Goal: Information Seeking & Learning: Compare options

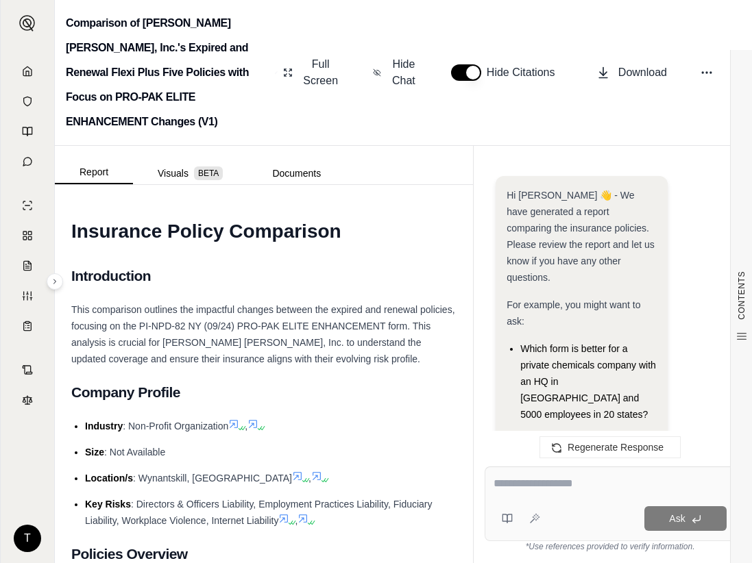
scroll to position [5275, 0]
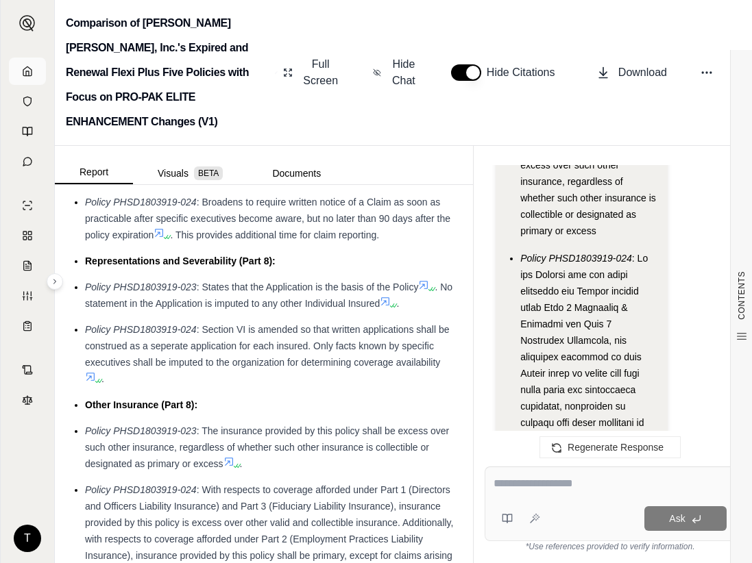
click at [27, 65] on link at bounding box center [27, 71] width 37 height 27
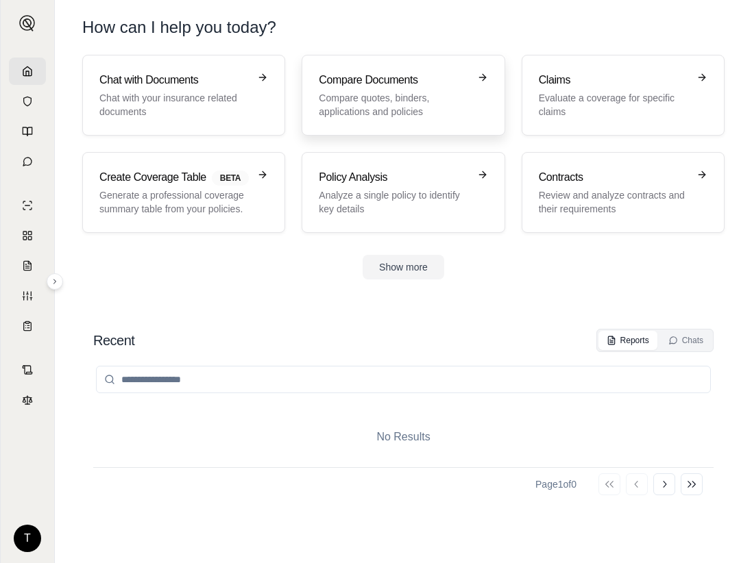
click at [364, 71] on link "Compare Documents Compare quotes, binders, applications and policies" at bounding box center [402, 95] width 203 height 81
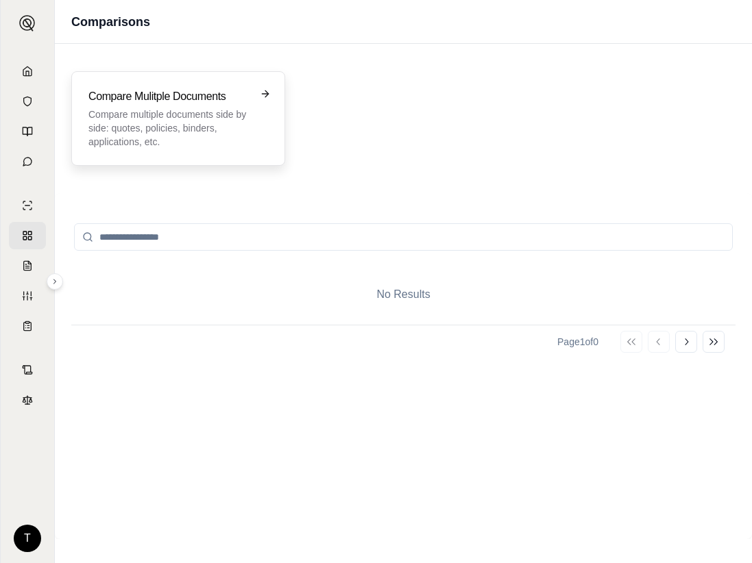
click at [177, 130] on p "Compare multiple documents side by side: quotes, policies, binders, application…" at bounding box center [168, 128] width 160 height 41
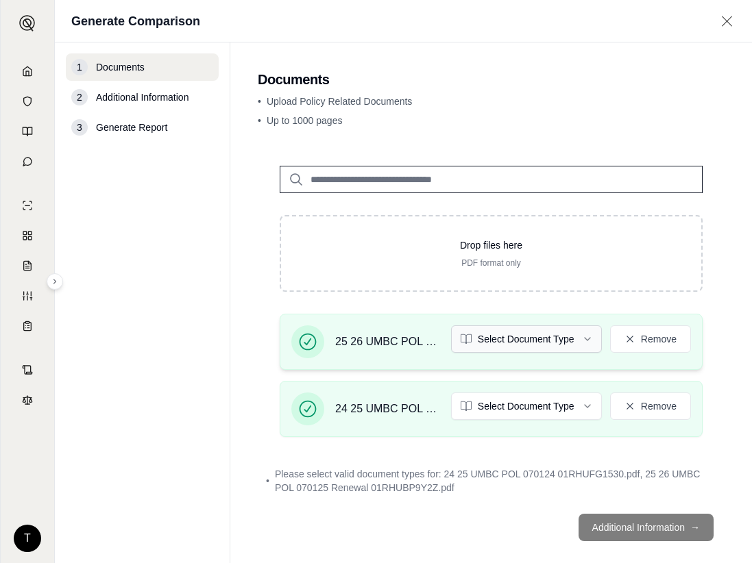
click at [574, 341] on html "T Generate Comparison 1 Documents 2 Additional Information 3 Generate Report Do…" at bounding box center [376, 281] width 752 height 563
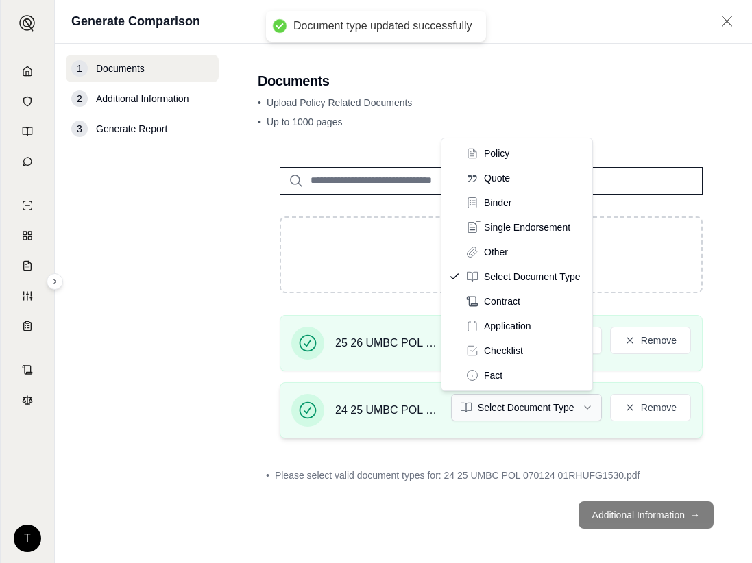
click at [569, 400] on html "Document type updated successfully T Generate Comparison 1 Documents 2 Addition…" at bounding box center [376, 281] width 752 height 563
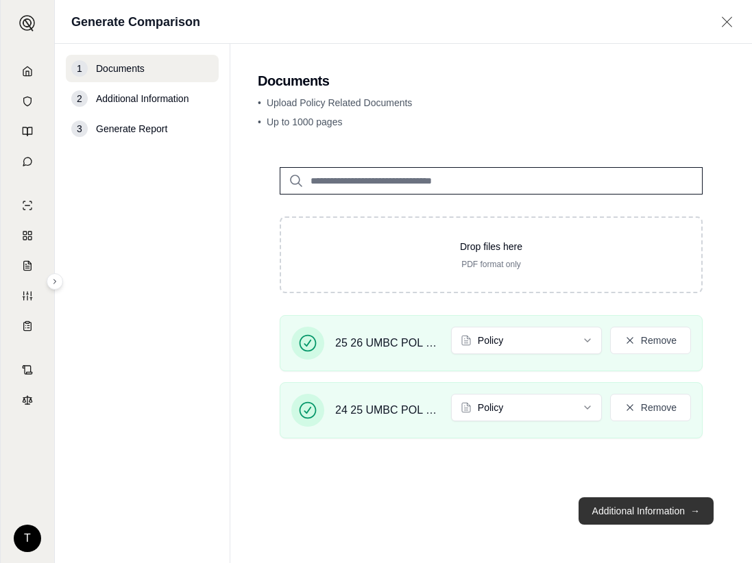
click at [630, 508] on button "Additional Information →" at bounding box center [645, 510] width 135 height 27
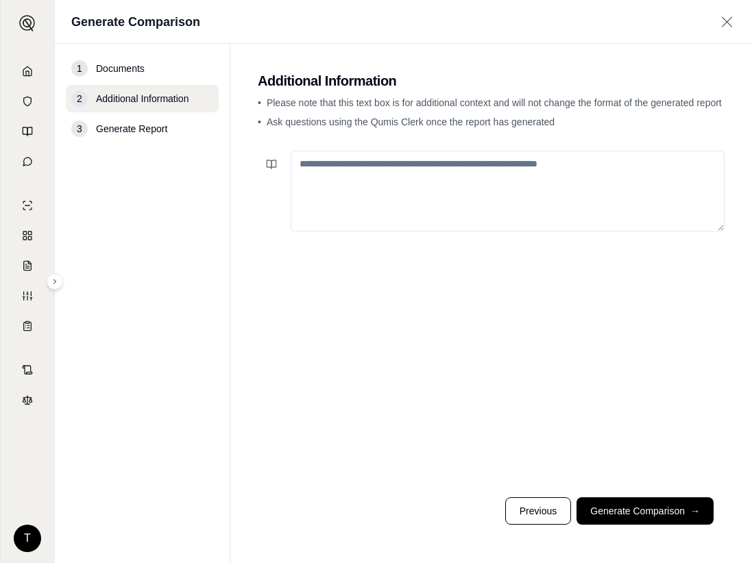
paste textarea "**********"
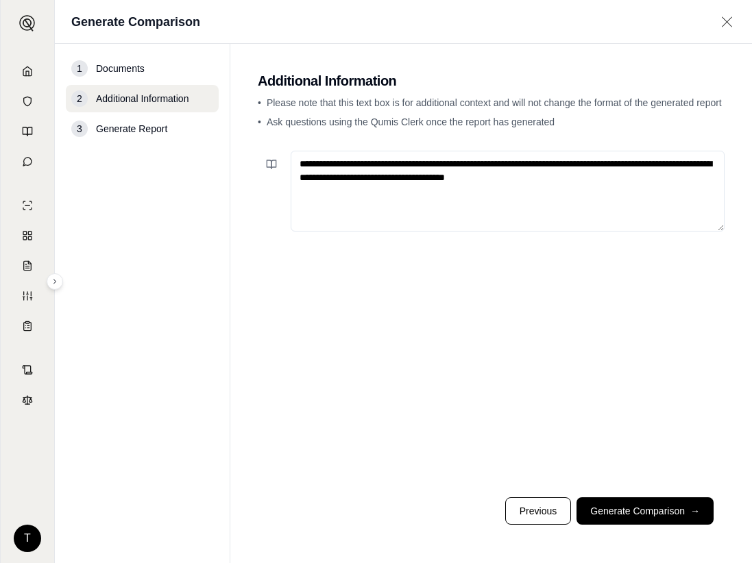
click at [402, 164] on textarea "**********" at bounding box center [508, 191] width 434 height 81
type textarea "**********"
click at [538, 517] on button "Previous" at bounding box center [538, 510] width 66 height 27
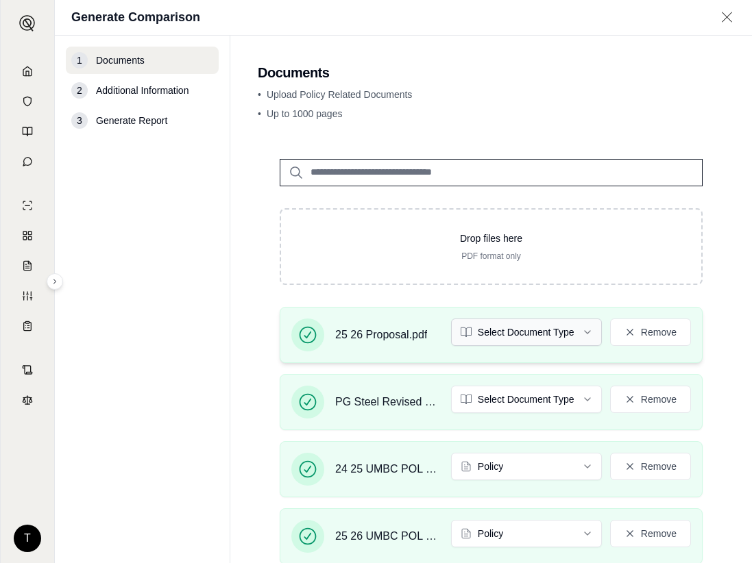
click at [571, 327] on html "T Generate Comparison 1 Documents 2 Additional Information 3 Generate Report Do…" at bounding box center [376, 281] width 752 height 563
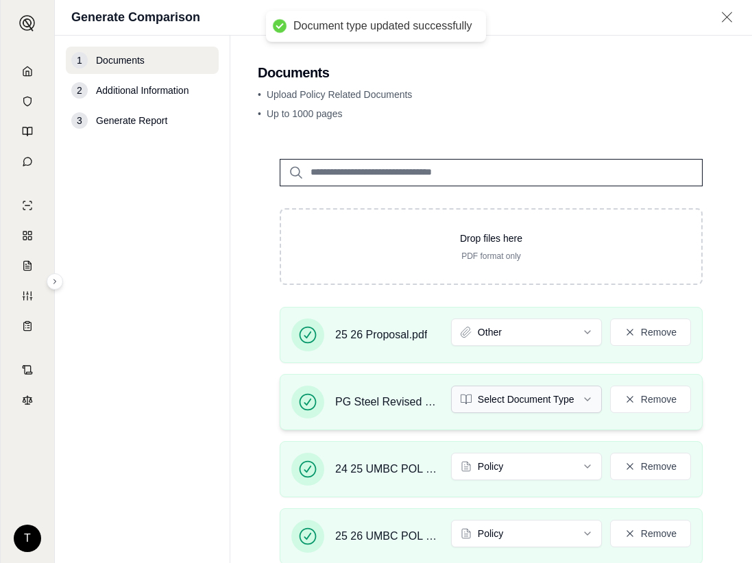
click at [571, 396] on html "Document type updated successfully T Generate Comparison 1 Documents 2 Addition…" at bounding box center [376, 281] width 752 height 563
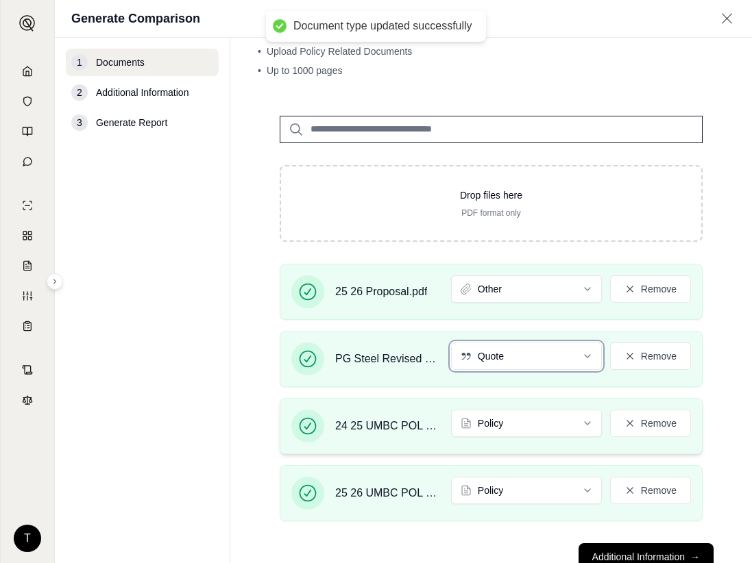
scroll to position [91, 0]
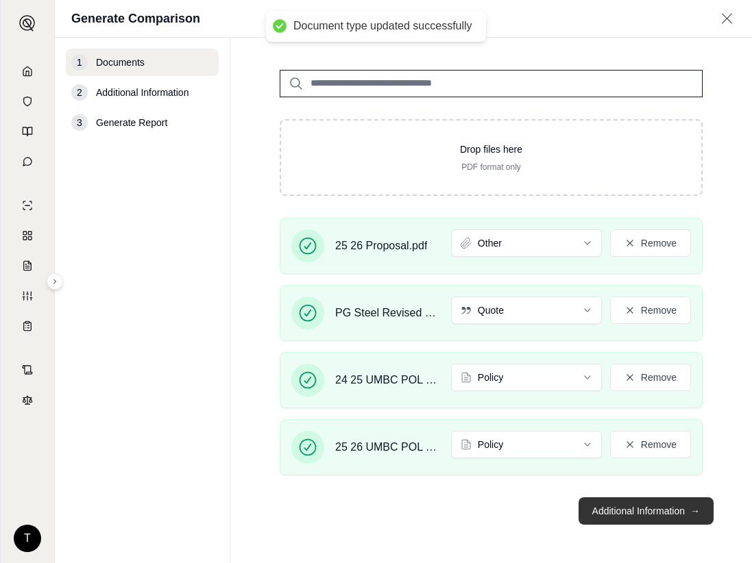
click at [612, 515] on button "Additional Information →" at bounding box center [645, 510] width 135 height 27
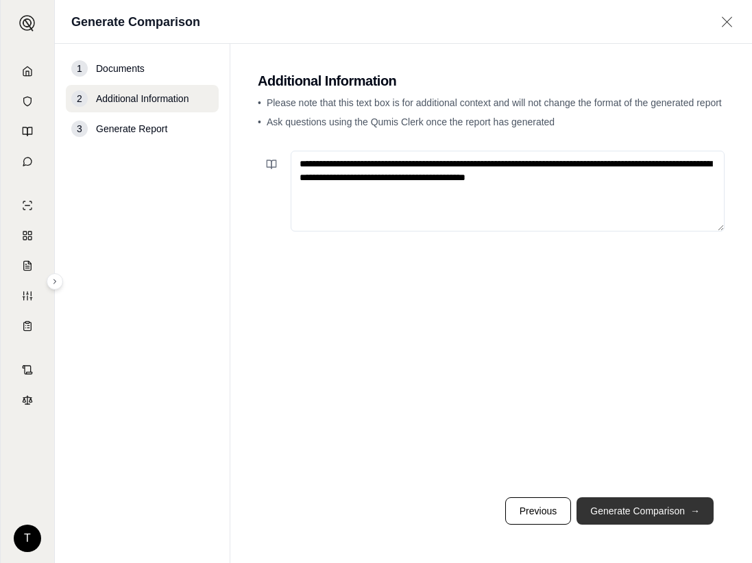
click at [650, 511] on button "Generate Comparison →" at bounding box center [644, 510] width 137 height 27
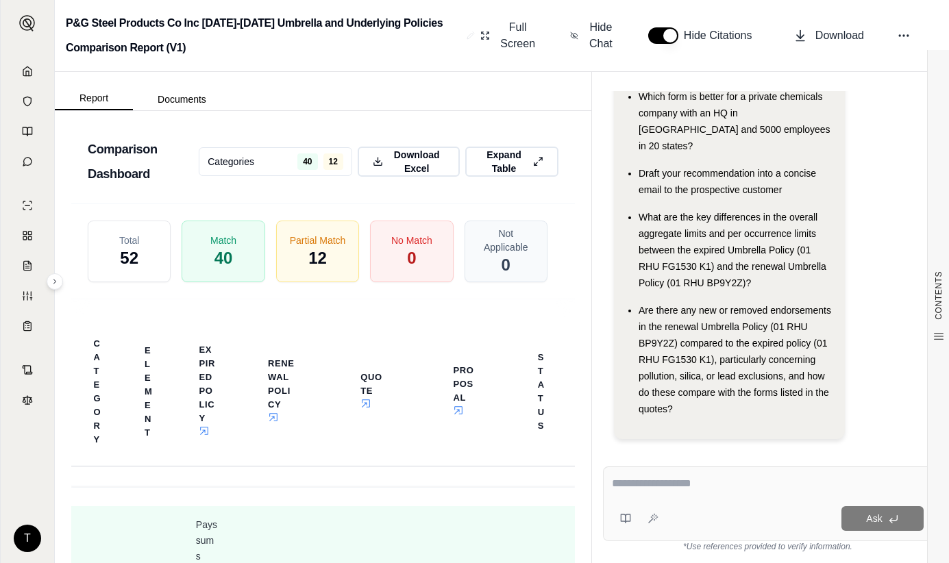
scroll to position [3615, 0]
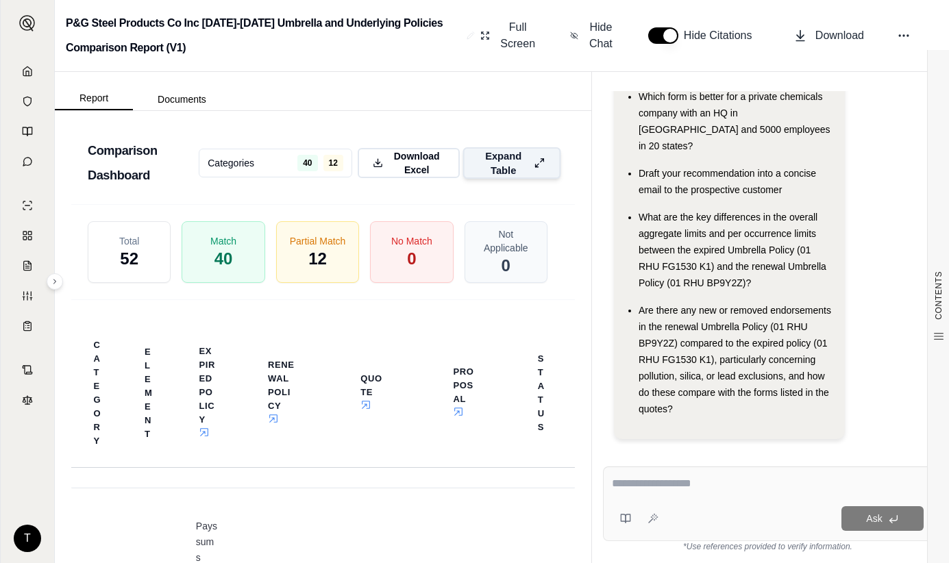
click at [534, 170] on icon at bounding box center [539, 163] width 11 height 14
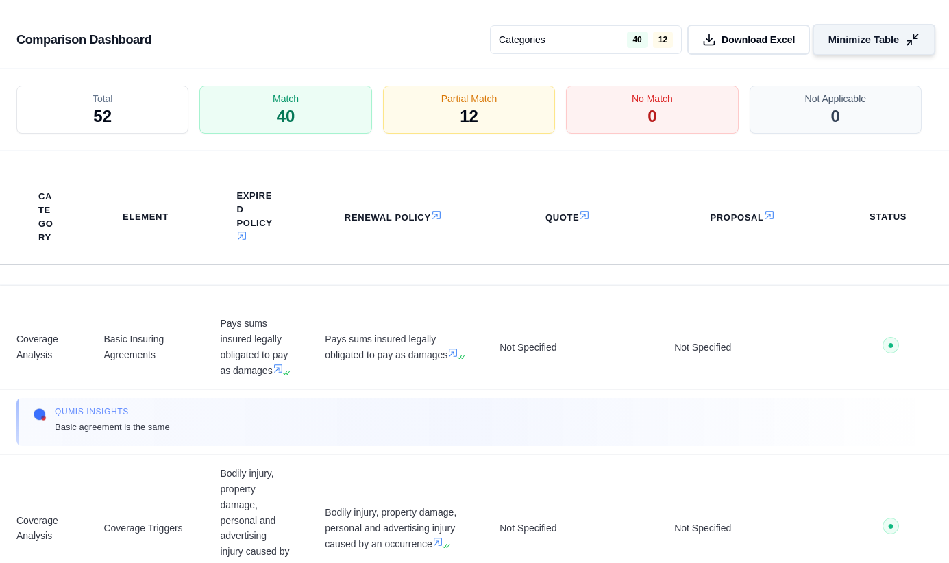
scroll to position [3179, 0]
click at [432, 114] on div "Partial Match 12" at bounding box center [469, 110] width 181 height 51
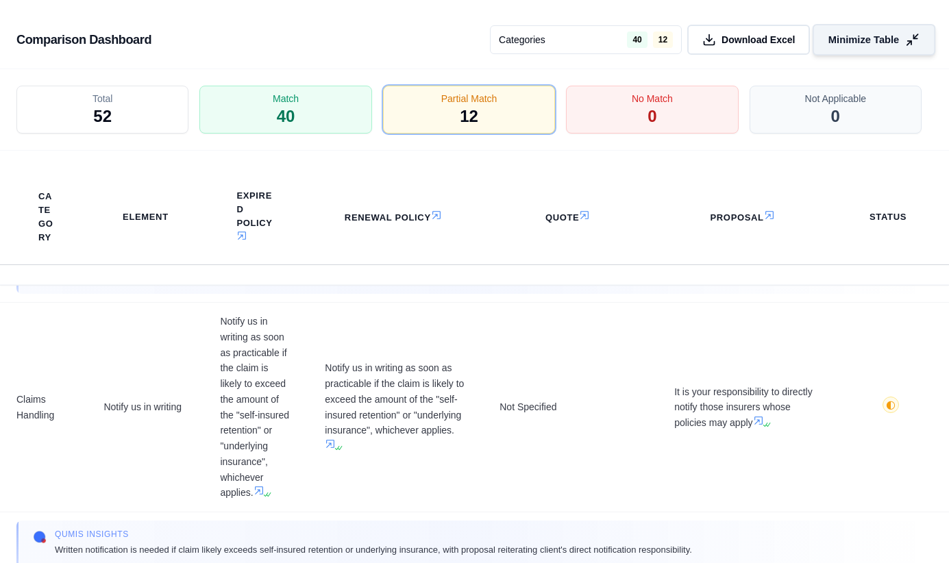
scroll to position [2040, 0]
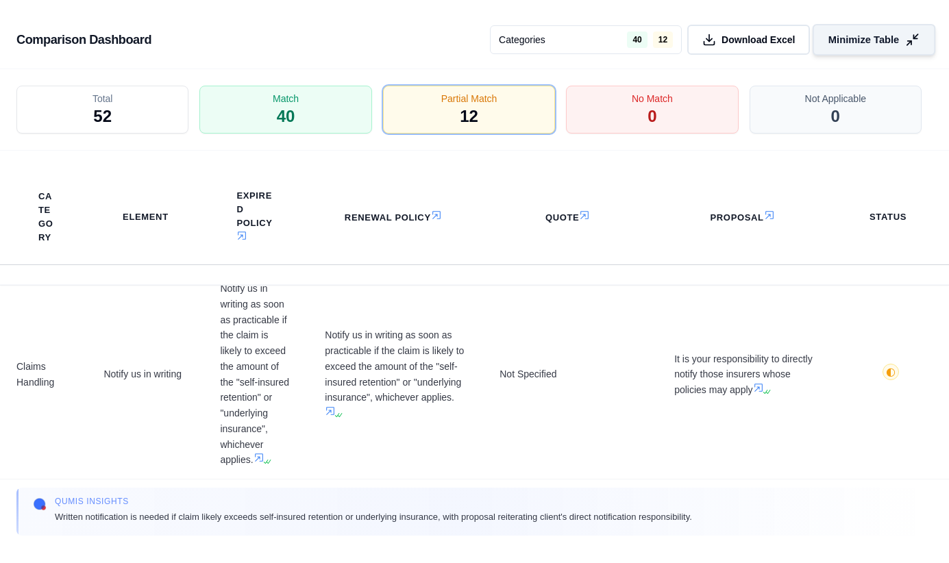
click at [751, 39] on button "Minimize Table" at bounding box center [874, 40] width 123 height 32
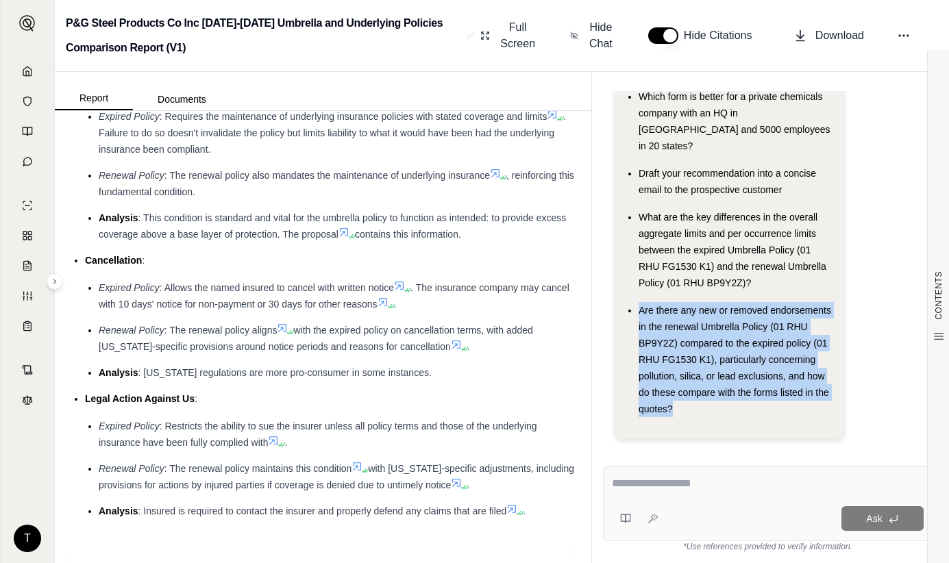
drag, startPoint x: 639, startPoint y: 293, endPoint x: 720, endPoint y: 387, distance: 123.9
click at [720, 387] on div "Are there any new or removed endorsements in the renewal Umbrella Policy (01 RH…" at bounding box center [736, 359] width 195 height 115
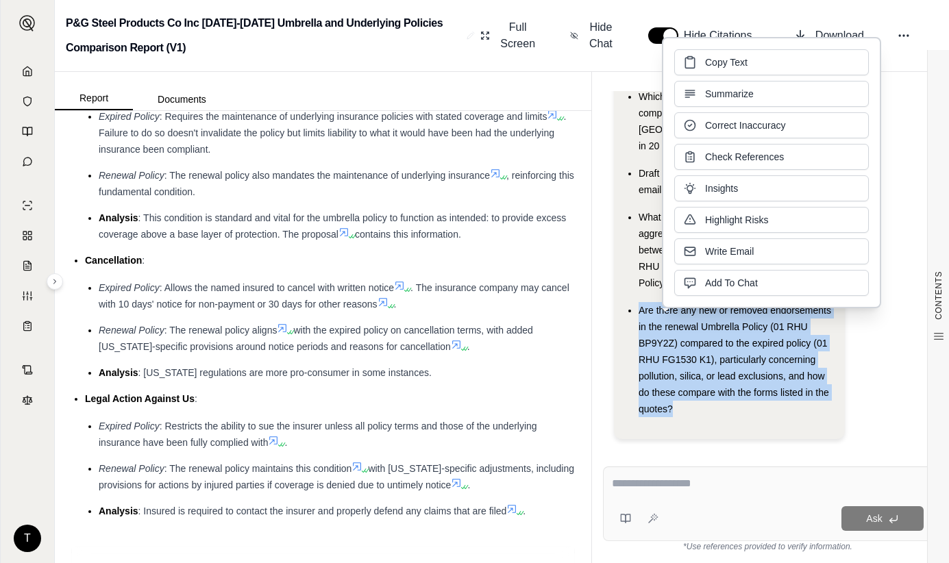
copy span "Are there any new or removed endorsements in the renewal Umbrella Policy (01 RH…"
click at [713, 286] on span "Add To Chat" at bounding box center [731, 282] width 53 height 14
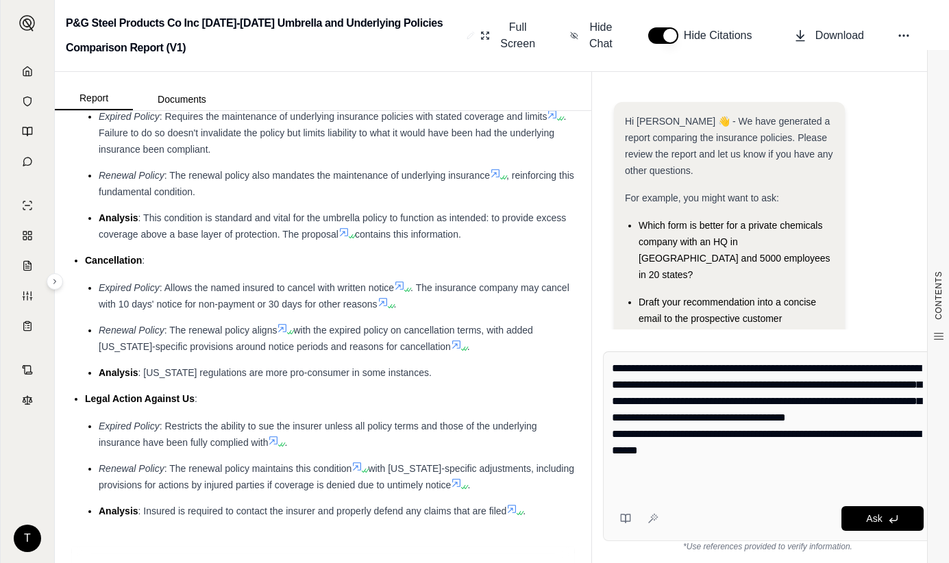
scroll to position [244, 0]
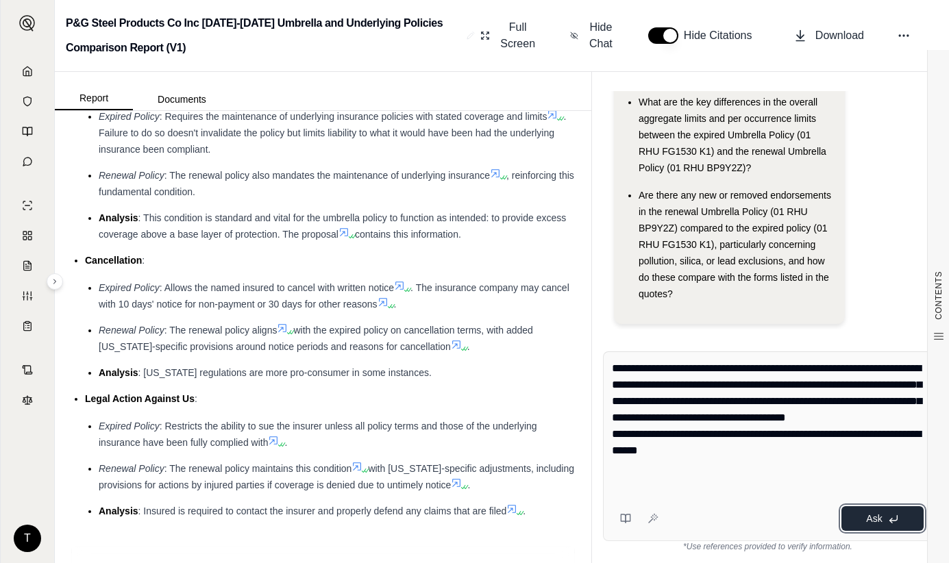
click at [751, 510] on button "Ask" at bounding box center [882, 518] width 82 height 25
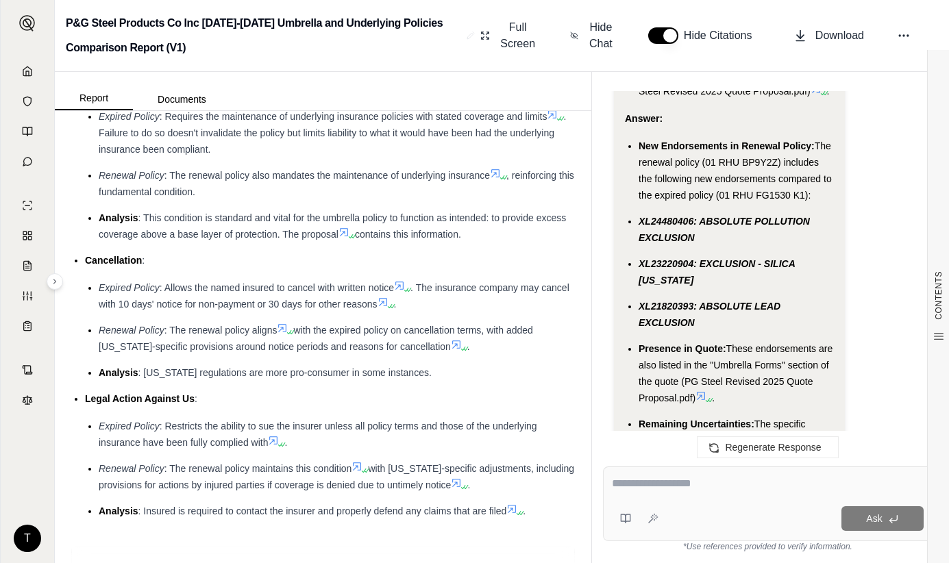
scroll to position [2870, 0]
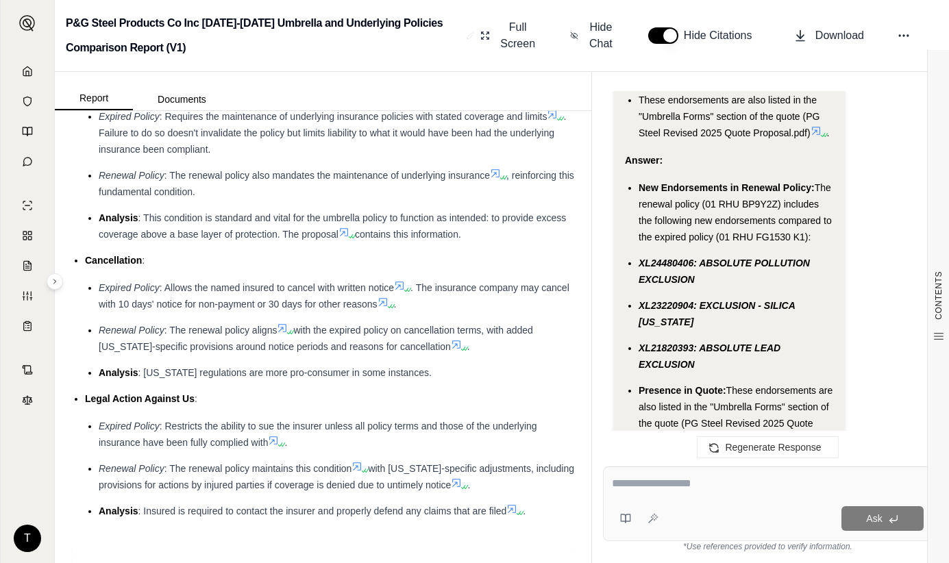
click at [639, 258] on span "XL24480406: ABSOLUTE POLLUTION EXCLUSION" at bounding box center [724, 271] width 171 height 27
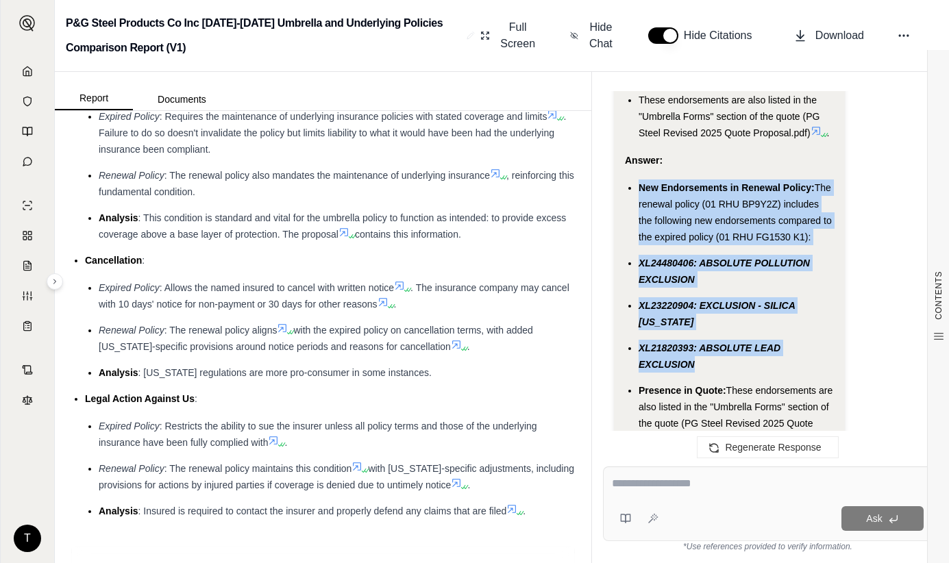
drag, startPoint x: 641, startPoint y: 171, endPoint x: 695, endPoint y: 349, distance: 186.8
click at [695, 349] on ul "New Endorsements in Renewal Policy: The renewal policy (01 RHU BP9Y2Z) includes…" at bounding box center [729, 360] width 209 height 360
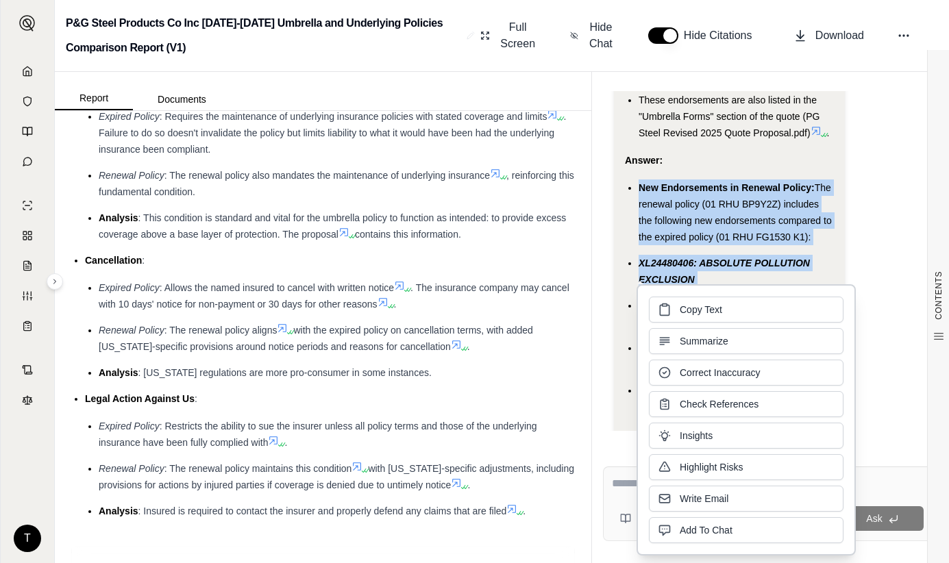
copy ul "New Endorsements in Renewal Policy: The renewal policy (01 RHU BP9Y2Z) includes…"
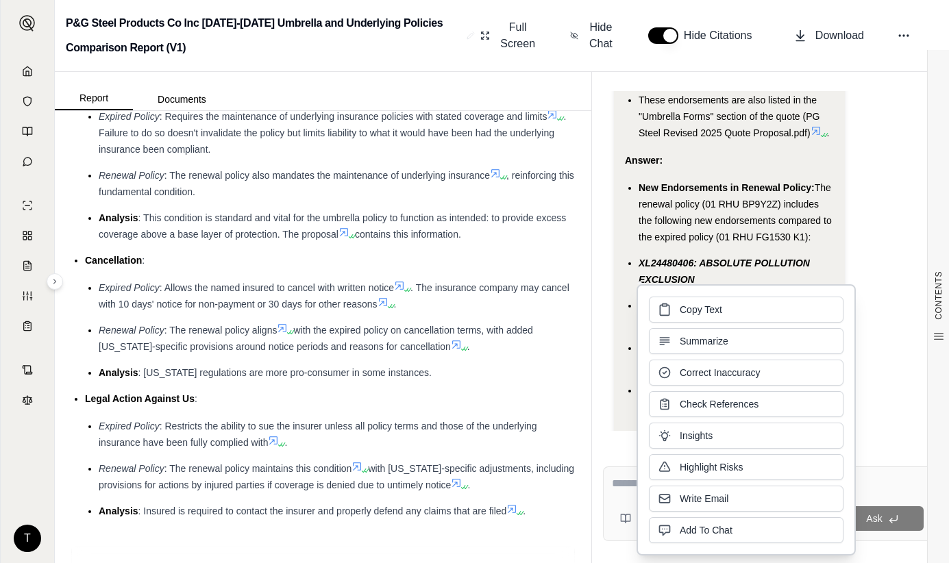
click at [190, 310] on li "Expired Policy : Allows the named insured to cancel with written notice . The i…" at bounding box center [337, 296] width 476 height 33
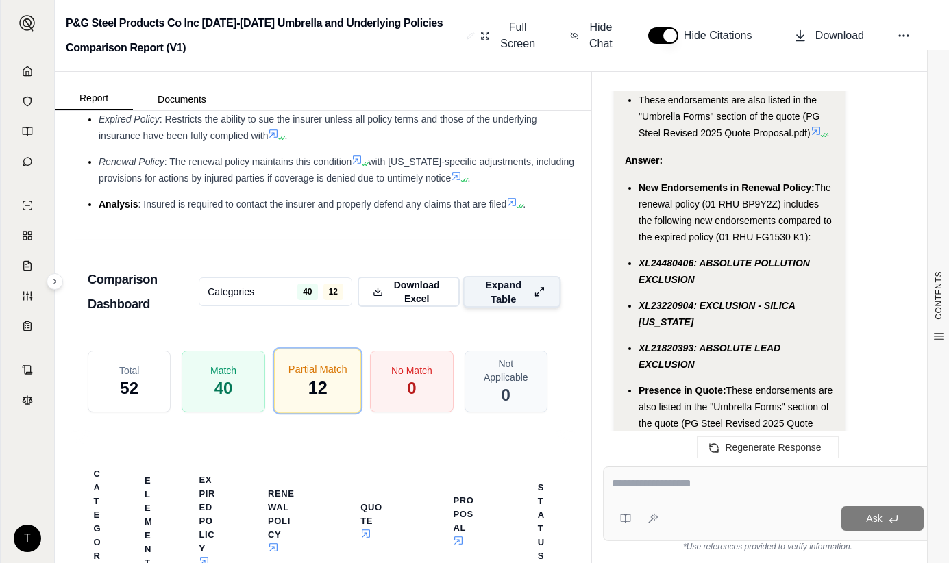
scroll to position [3522, 0]
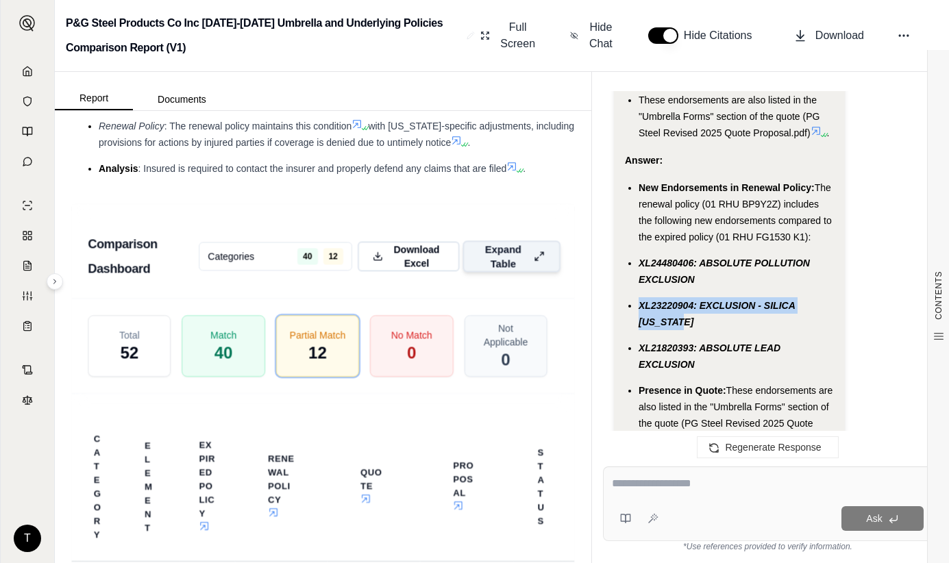
drag, startPoint x: 639, startPoint y: 288, endPoint x: 670, endPoint y: 304, distance: 34.6
click at [670, 304] on li "XL23220904: EXCLUSION - SILICA [US_STATE]" at bounding box center [736, 313] width 195 height 33
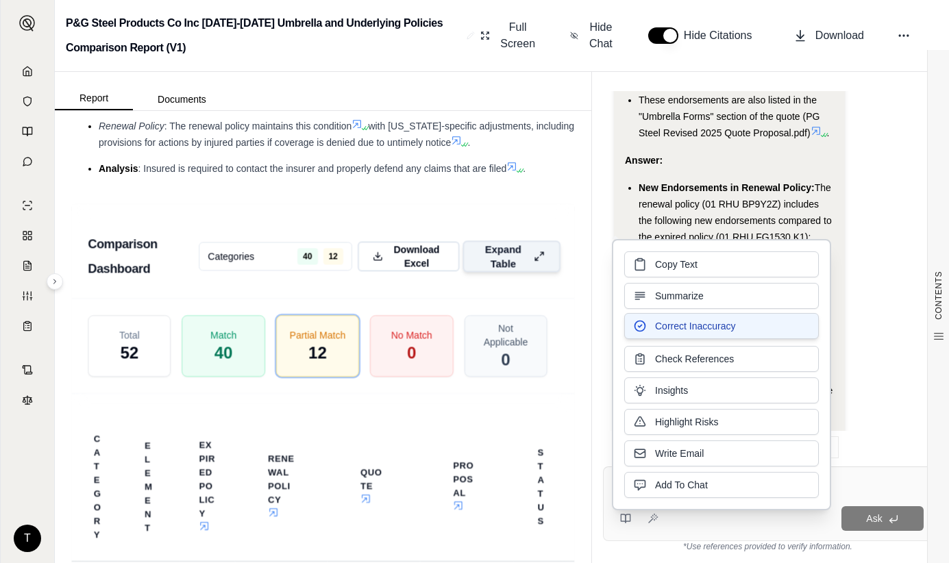
drag, startPoint x: 670, startPoint y: 304, endPoint x: 676, endPoint y: 328, distance: 24.1
click at [676, 328] on span "Correct Inaccuracy" at bounding box center [695, 326] width 80 height 14
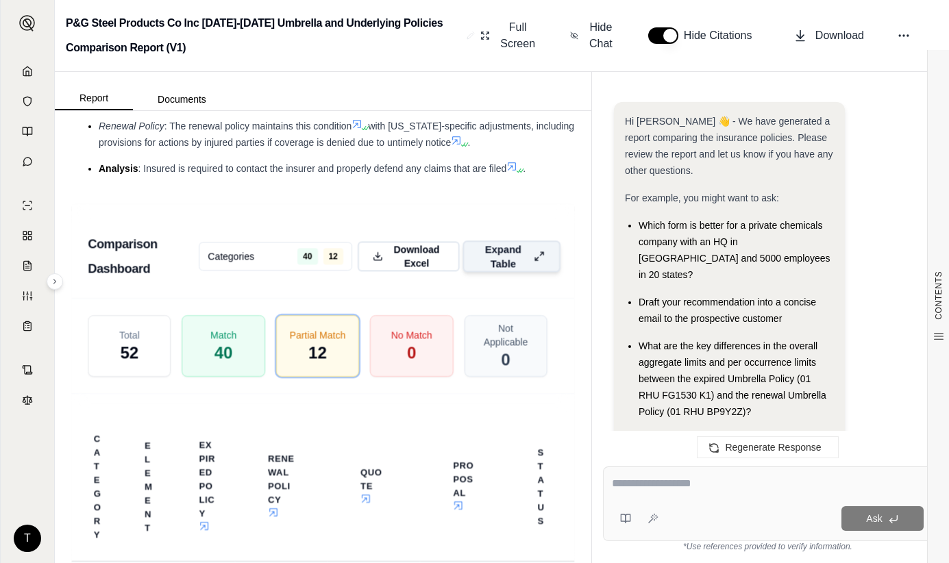
scroll to position [5212, 0]
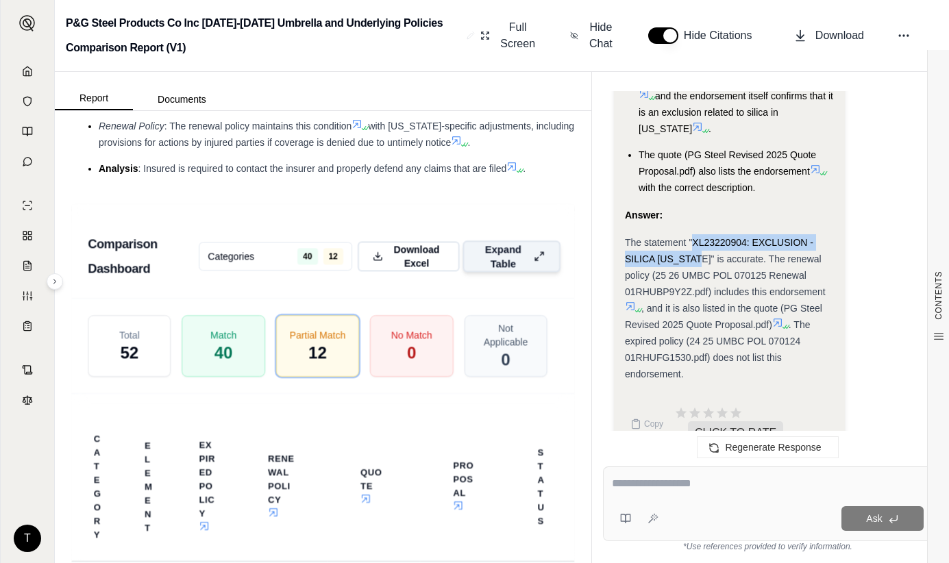
drag, startPoint x: 692, startPoint y: 210, endPoint x: 709, endPoint y: 227, distance: 24.2
click at [709, 237] on span "The statement "XL23220904: EXCLUSION - SILICA [US_STATE]" is accurate. The rene…" at bounding box center [725, 267] width 201 height 60
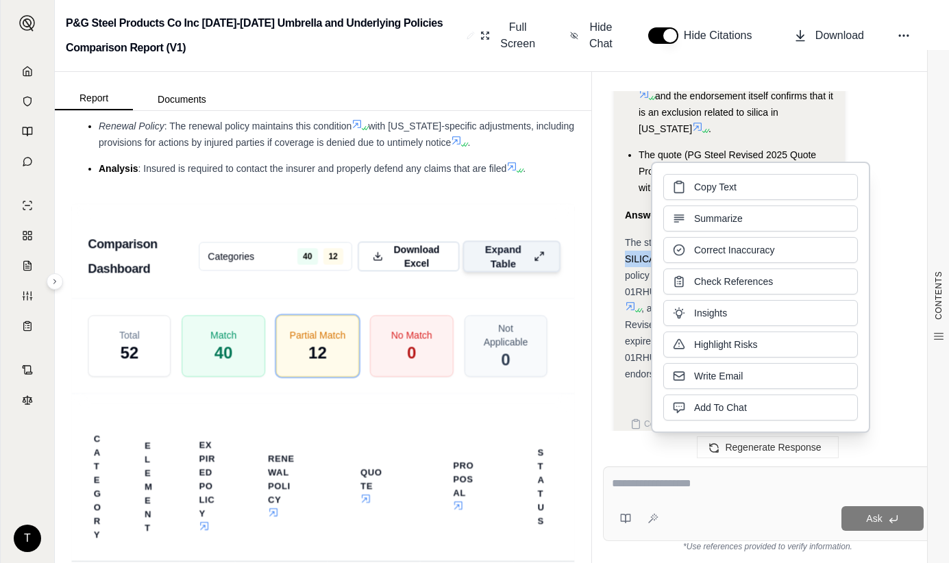
copy span "XL23220904: EXCLUSION - SILICA [US_STATE]"
click at [626, 484] on textarea at bounding box center [768, 484] width 312 height 16
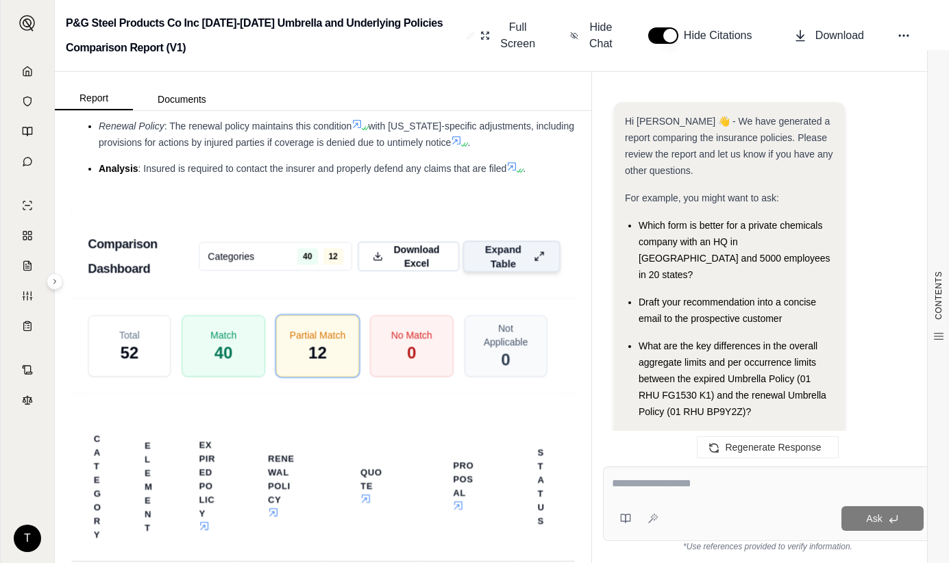
scroll to position [5099, 0]
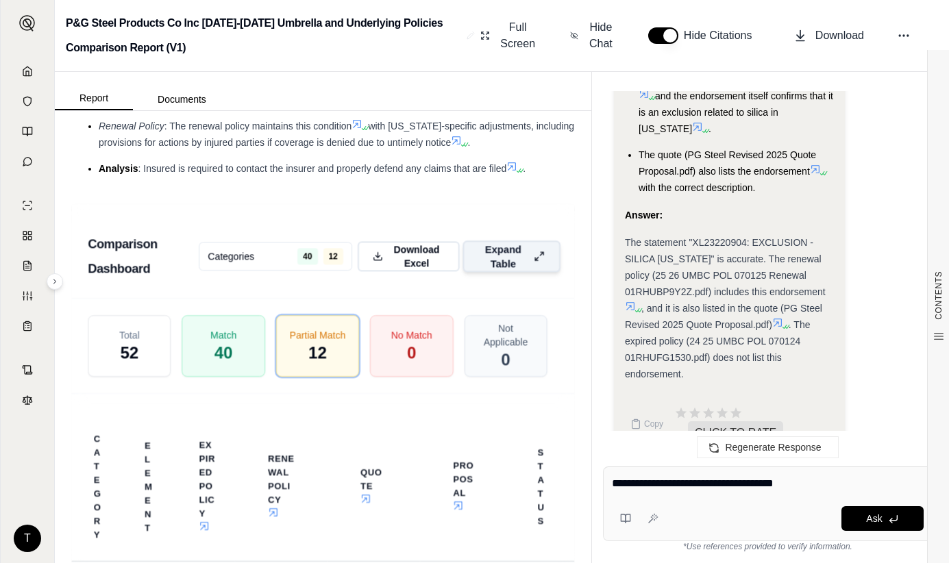
click at [613, 482] on textarea "**********" at bounding box center [768, 484] width 312 height 16
drag, startPoint x: 876, startPoint y: 484, endPoint x: 888, endPoint y: 484, distance: 12.3
click at [751, 484] on textarea "**********" at bounding box center [768, 484] width 312 height 16
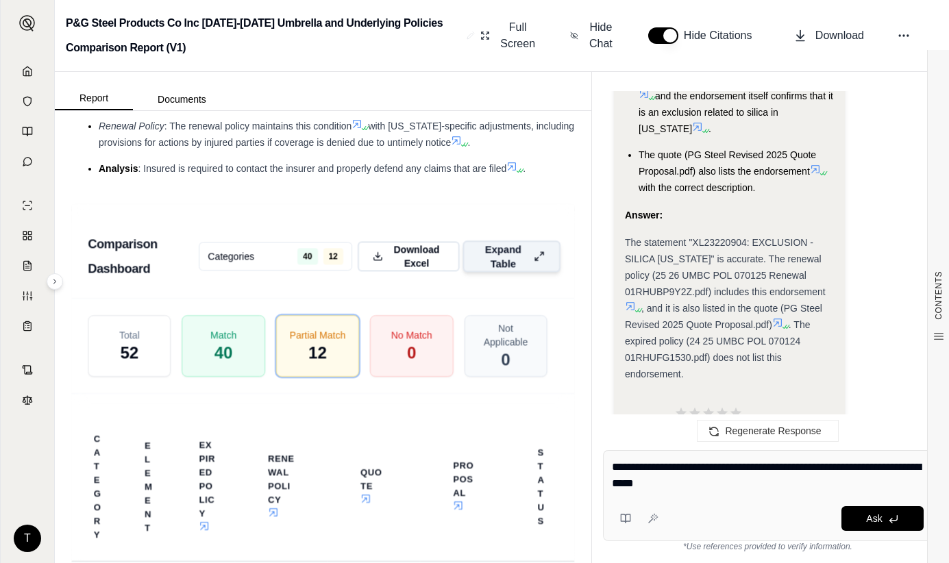
drag, startPoint x: 755, startPoint y: 490, endPoint x: 607, endPoint y: 469, distance: 149.4
type textarea "**********"
click at [607, 469] on div "**********" at bounding box center [768, 495] width 330 height 91
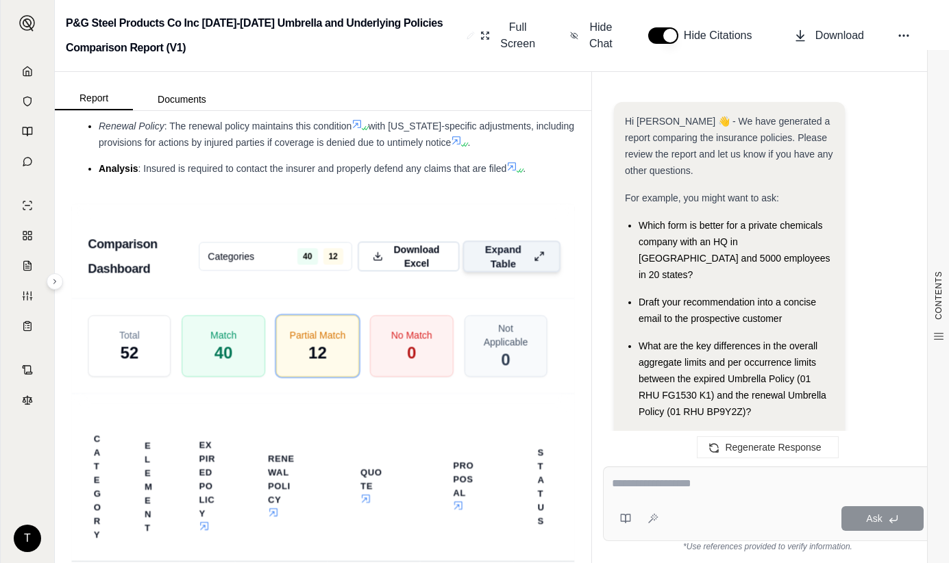
scroll to position [0, 0]
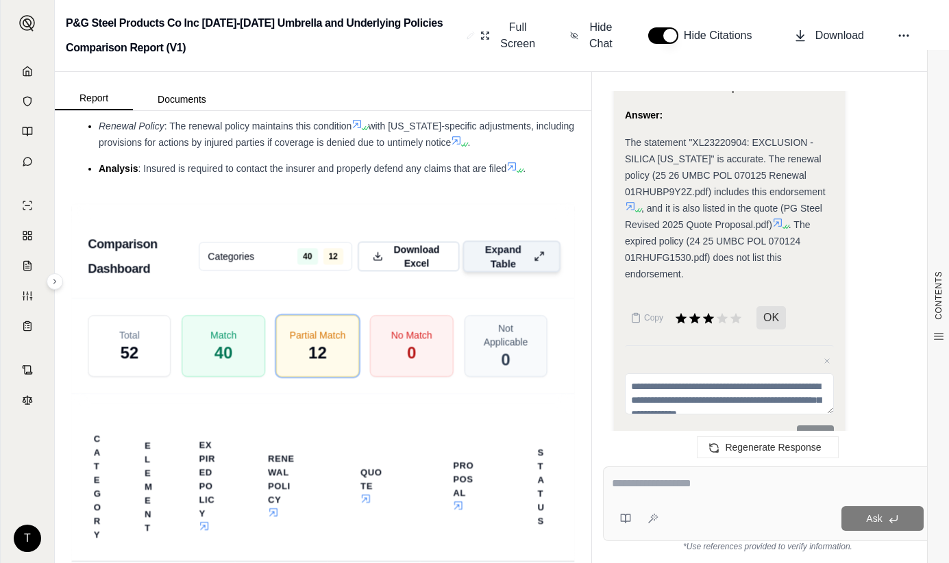
paste textarea "**********"
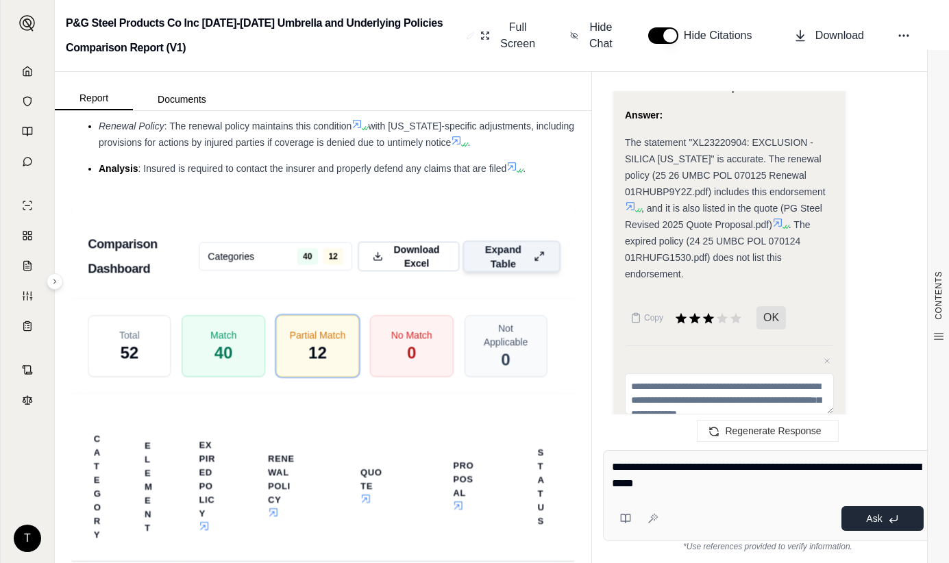
type textarea "**********"
click at [751, 515] on icon at bounding box center [893, 519] width 11 height 11
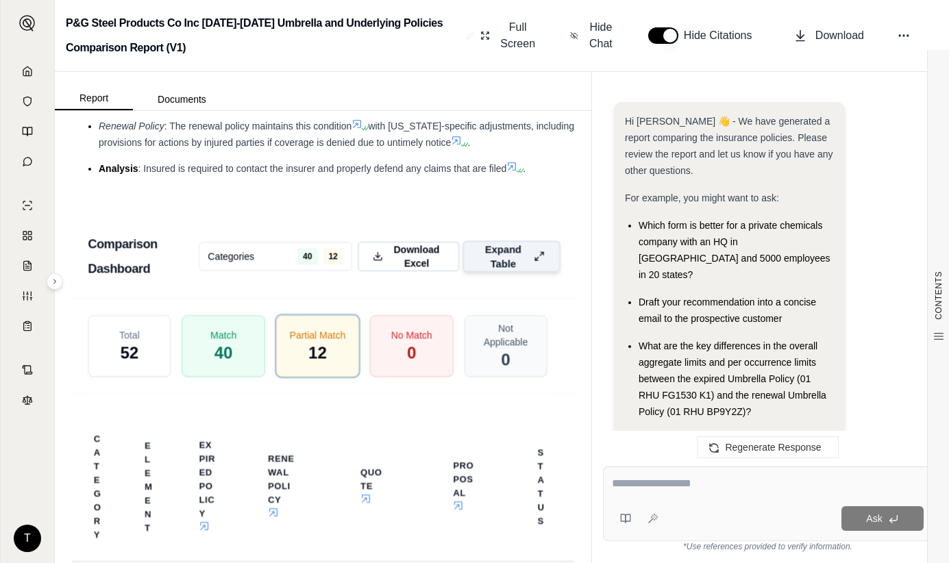
scroll to position [6553, 0]
